Goal: Information Seeking & Learning: Learn about a topic

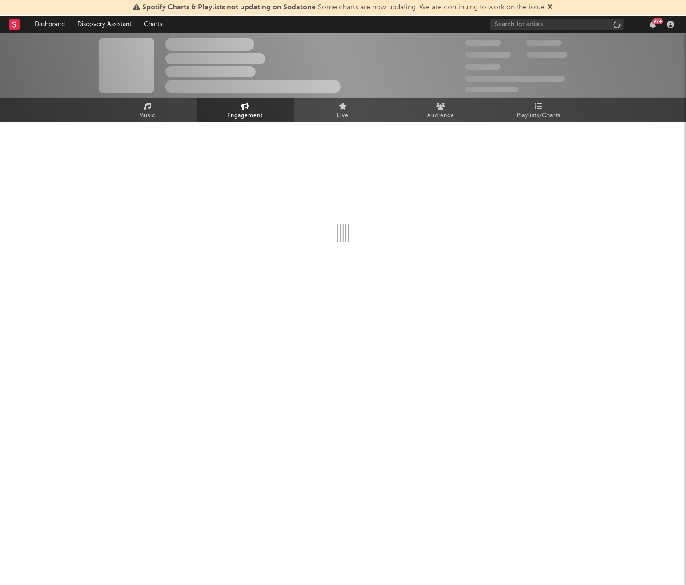
select select "1w"
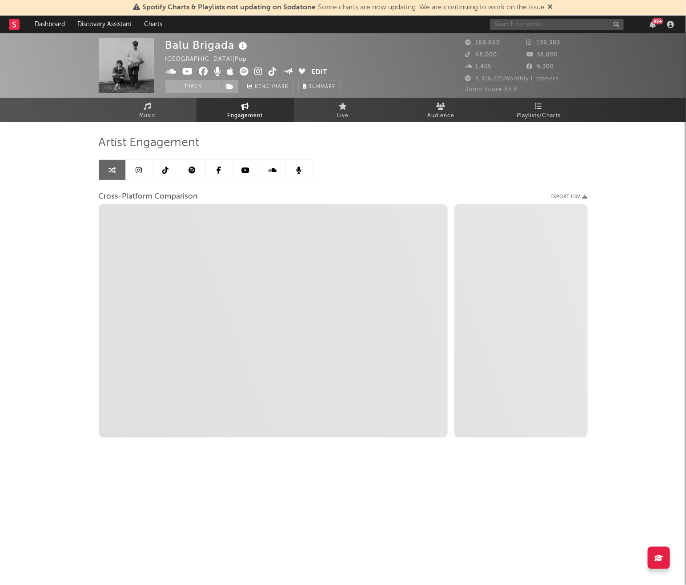
click at [581, 24] on input "text" at bounding box center [556, 24] width 133 height 11
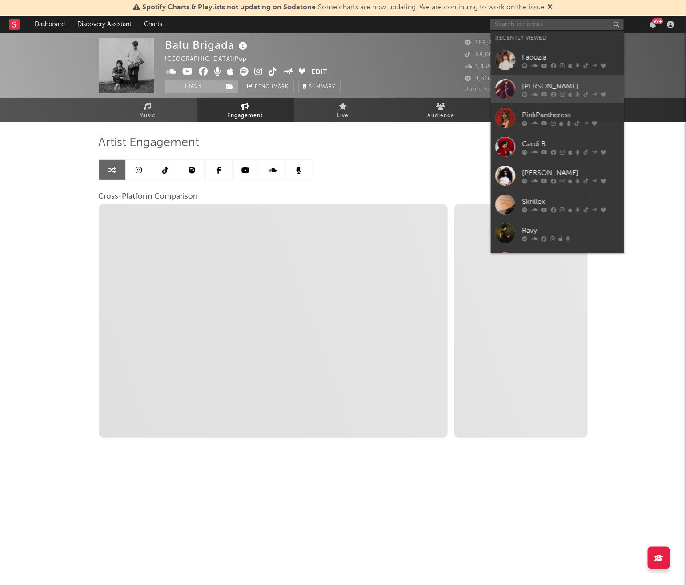
select select "1m"
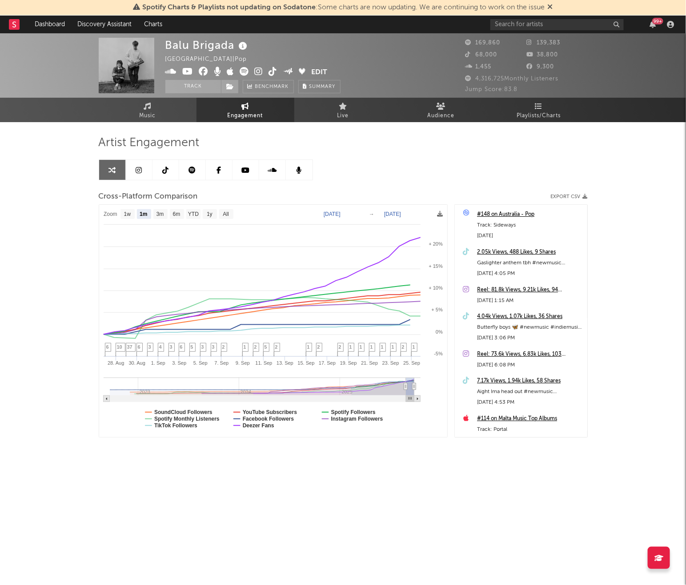
click at [657, 136] on div "Balu Brigada New Zealand | Pop Edit Track Benchmark Summary 169,860 139,383 68,…" at bounding box center [343, 266] width 686 height 467
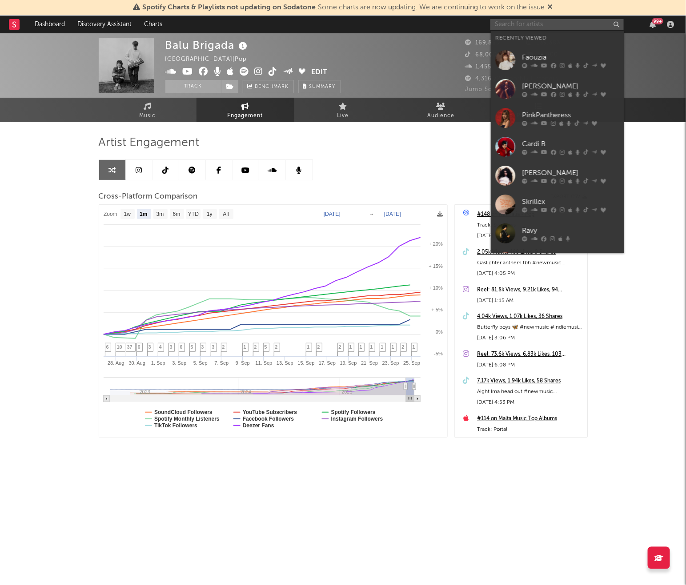
click at [559, 22] on input "text" at bounding box center [556, 24] width 133 height 11
click at [554, 52] on div "Faouzia" at bounding box center [571, 57] width 98 height 11
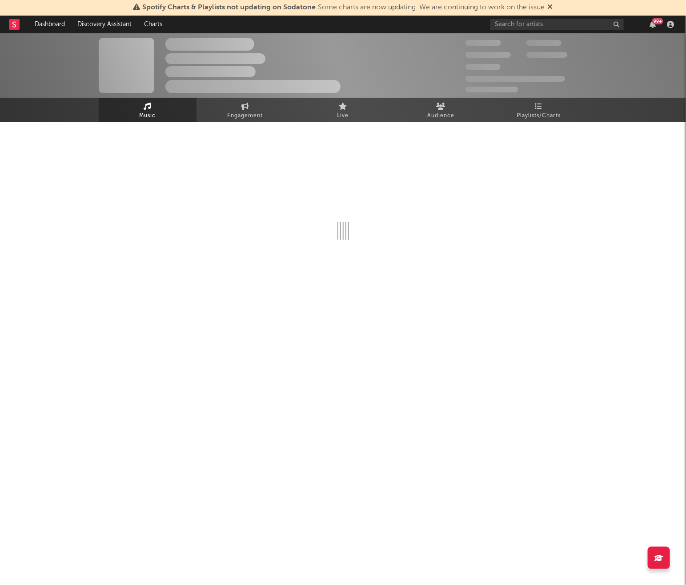
select select "6m"
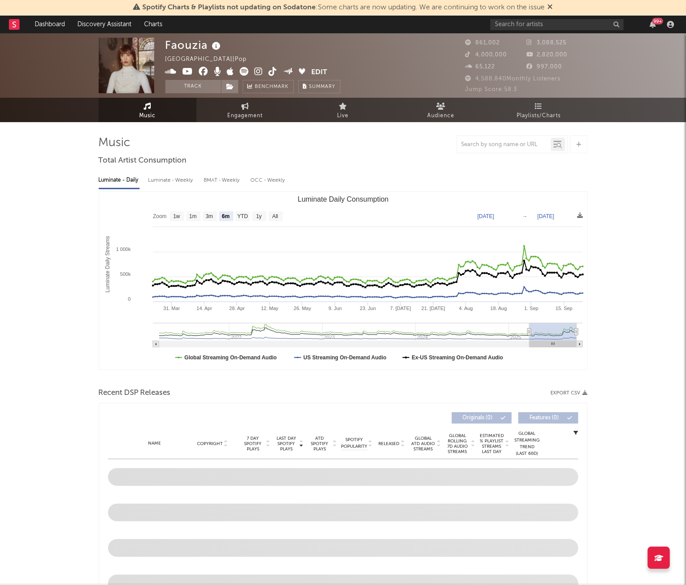
click at [252, 121] on link "Engagement" at bounding box center [245, 110] width 98 height 24
select select "1w"
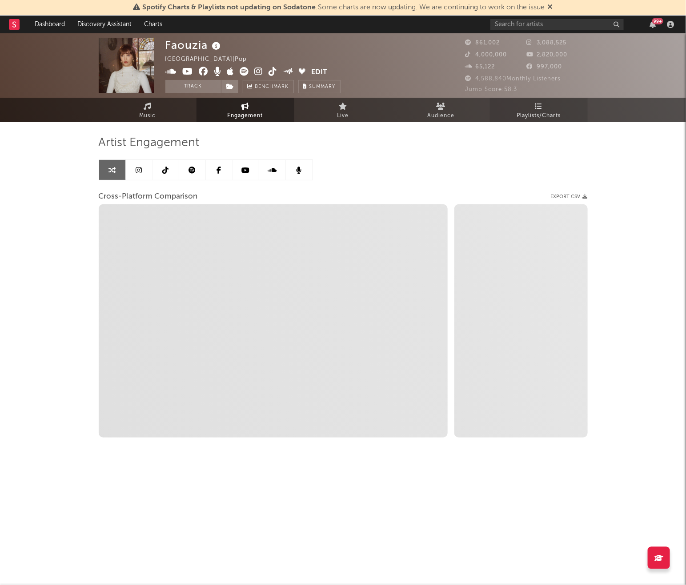
click at [543, 114] on span "Playlists/Charts" at bounding box center [539, 116] width 44 height 11
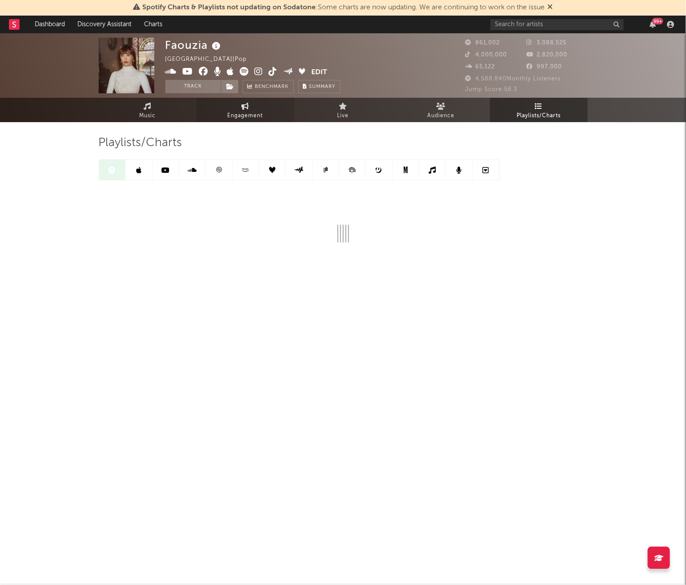
click at [240, 109] on link "Engagement" at bounding box center [245, 110] width 98 height 24
select select "1m"
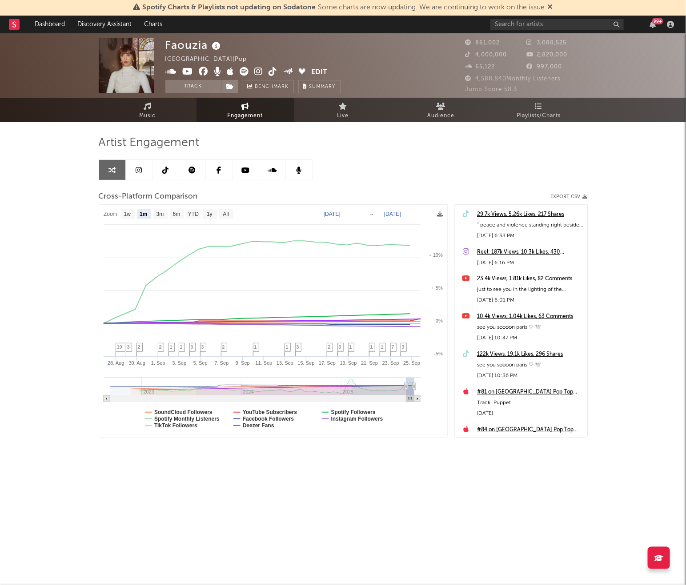
click at [561, 125] on div "Artist Engagement Cross-Platform Comparison Export CSV Zoom 1w 1m 3m 6m YTD 1y …" at bounding box center [343, 297] width 489 height 351
click at [555, 120] on span "Playlists/Charts" at bounding box center [539, 116] width 44 height 11
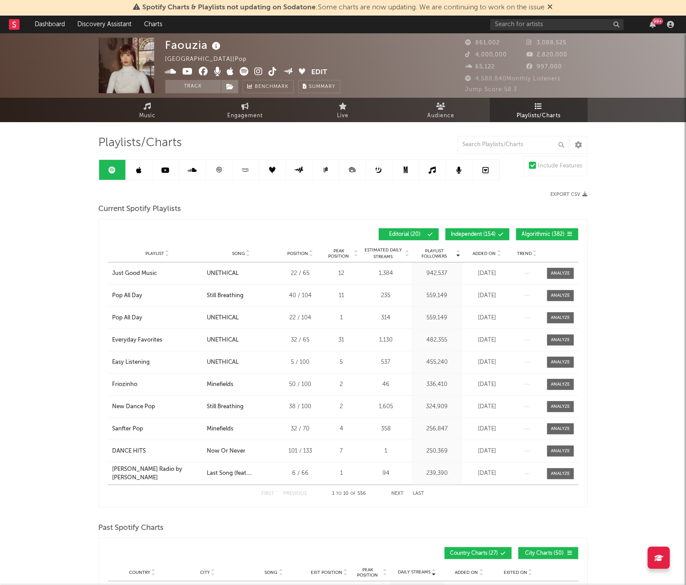
click at [490, 257] on div "Playlist City Song Position Peak Position Estimated Daily Streams Playlist Foll…" at bounding box center [343, 254] width 470 height 18
click at [486, 251] on span "Added On" at bounding box center [484, 253] width 23 height 5
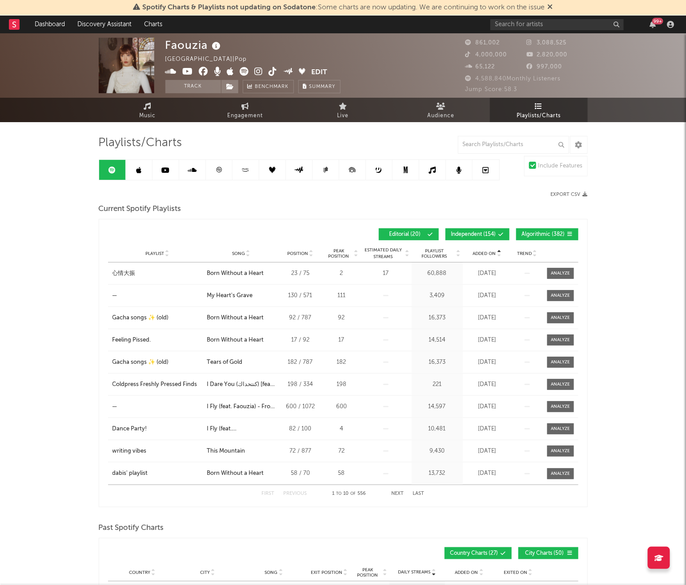
click at [486, 251] on span "Added On" at bounding box center [484, 253] width 23 height 5
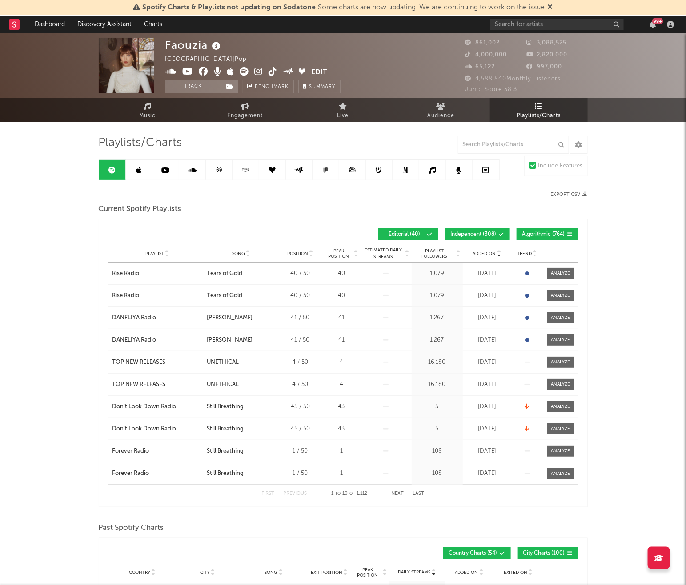
click at [136, 171] on icon at bounding box center [138, 170] width 5 height 7
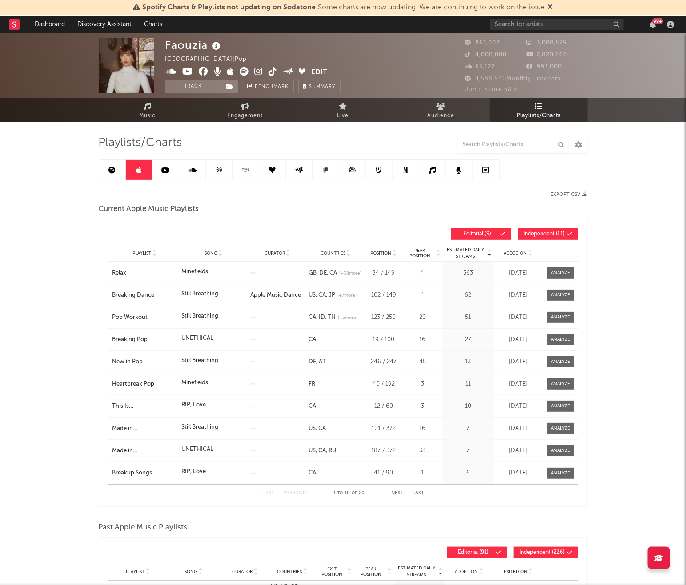
click at [514, 254] on span "Added On" at bounding box center [515, 253] width 23 height 5
click at [115, 173] on icon at bounding box center [111, 170] width 7 height 7
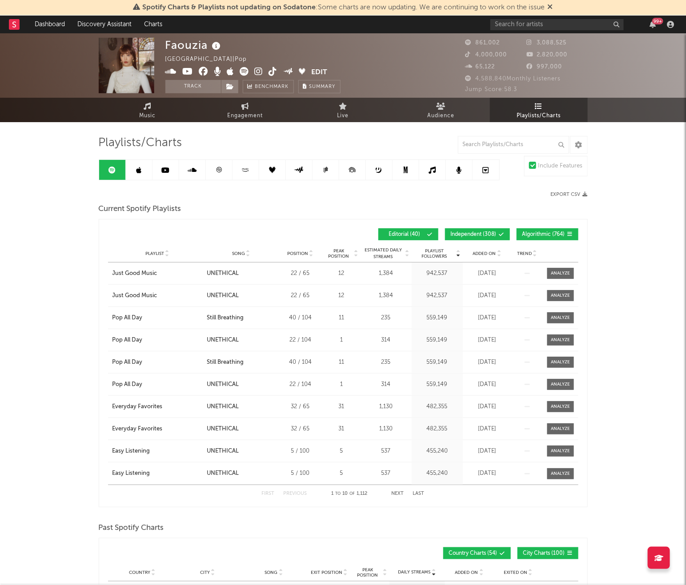
click at [489, 242] on div "Playlist Followers Playlist Song Position Peak Position Playlist Followers Adde…" at bounding box center [343, 234] width 470 height 21
click at [489, 250] on div "Added On" at bounding box center [487, 253] width 44 height 7
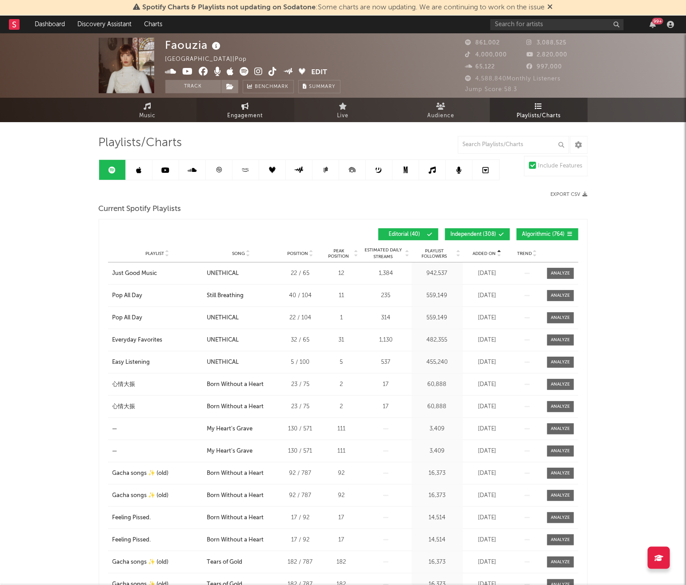
click at [234, 113] on span "Engagement" at bounding box center [246, 116] width 36 height 11
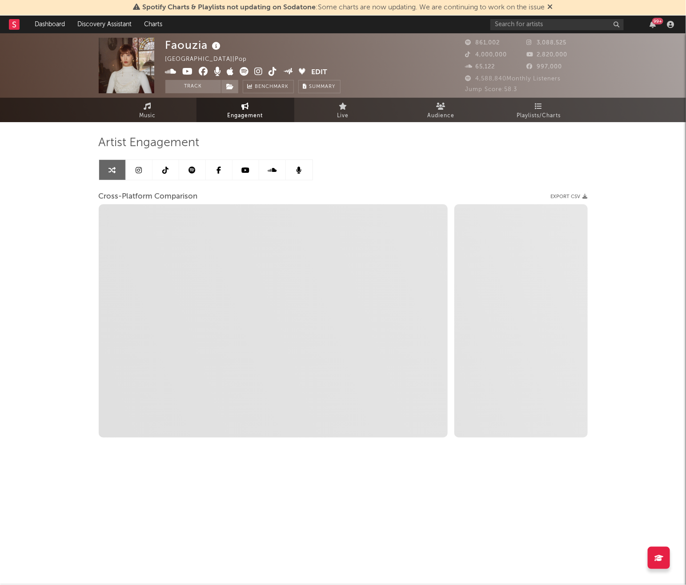
select select "1w"
select select "1m"
